Goal: Find contact information: Find contact information

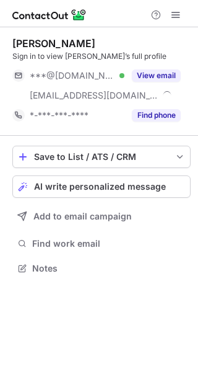
scroll to position [260, 198]
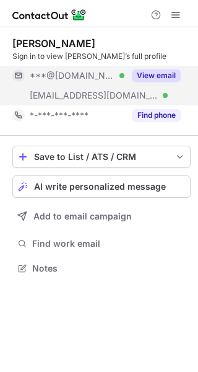
click at [148, 78] on button "View email" at bounding box center [156, 75] width 49 height 12
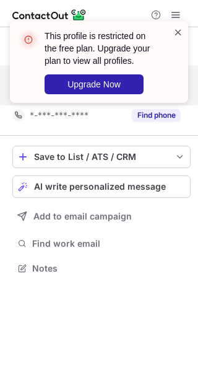
click at [178, 30] on span at bounding box center [179, 32] width 10 height 12
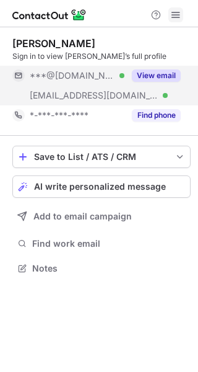
click at [175, 20] on span at bounding box center [176, 15] width 10 height 10
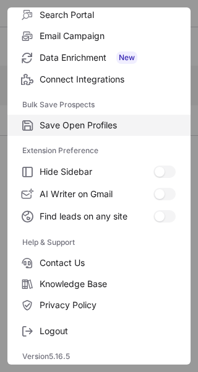
scroll to position [144, 0]
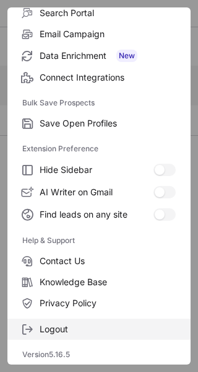
click at [99, 329] on span "Logout" at bounding box center [108, 329] width 136 height 11
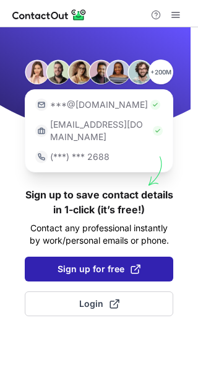
click at [104, 263] on span "Sign up for free" at bounding box center [99, 269] width 83 height 12
